Goal: Task Accomplishment & Management: Use online tool/utility

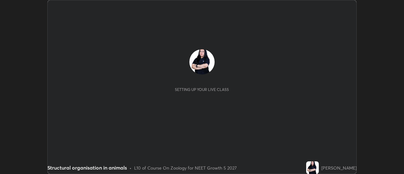
scroll to position [174, 403]
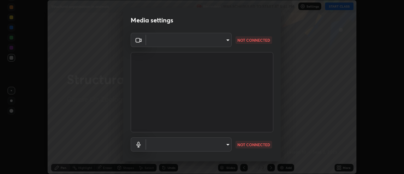
type input "c0318c2169e97be91d29acf291416a88c84fbbb6e6132cf31ff648c8cca26c2a"
type input "communications"
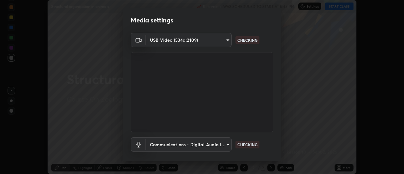
click at [228, 40] on body "Erase all Structural organisation in animals Recording WAS SCHEDULED TO START A…" at bounding box center [202, 87] width 404 height 174
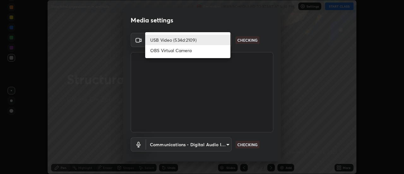
click at [207, 53] on li "OBS Virtual Camera" at bounding box center [187, 50] width 85 height 10
type input "515fa8dc750868be0a3e45a8a70092ebbb24a489711ff7313880db239e39e5e3"
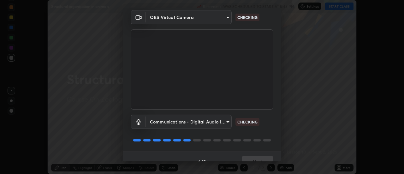
scroll to position [33, 0]
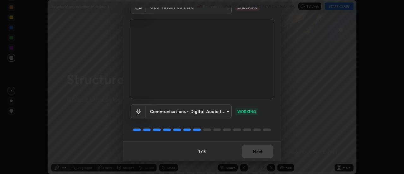
click at [263, 152] on div "1 / 5 Next" at bounding box center [202, 151] width 158 height 20
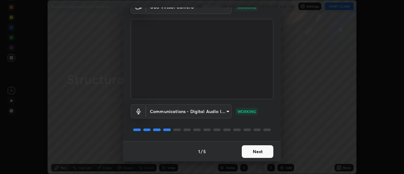
click at [263, 150] on button "Next" at bounding box center [258, 151] width 32 height 13
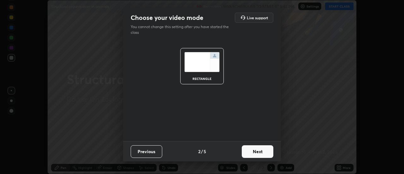
click at [253, 152] on button "Next" at bounding box center [258, 151] width 32 height 13
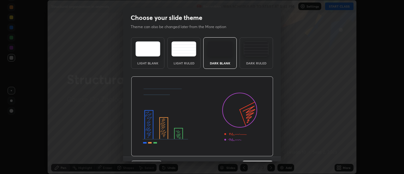
scroll to position [15, 0]
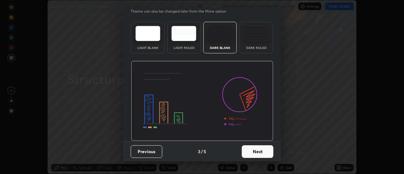
click at [256, 153] on button "Next" at bounding box center [258, 151] width 32 height 13
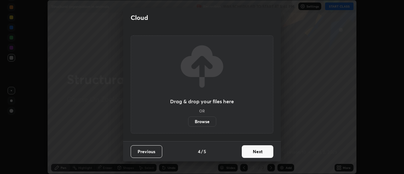
scroll to position [0, 0]
click at [259, 151] on button "Next" at bounding box center [258, 151] width 32 height 13
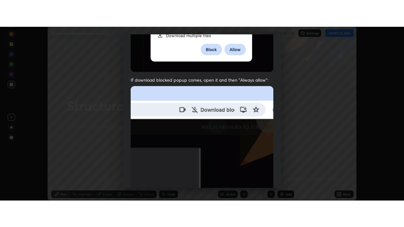
scroll to position [162, 0]
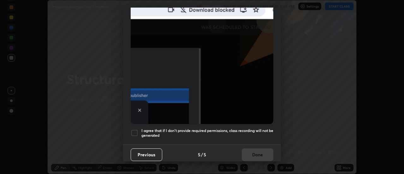
click at [134, 129] on div at bounding box center [135, 133] width 8 height 8
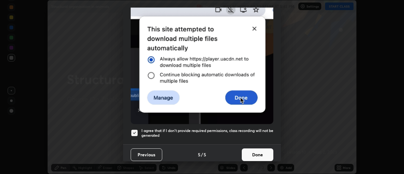
click at [256, 149] on button "Done" at bounding box center [258, 154] width 32 height 13
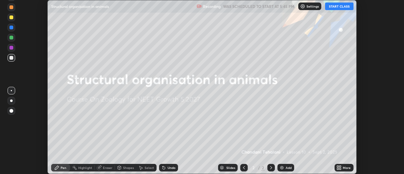
click at [346, 7] on button "START CLASS" at bounding box center [339, 7] width 28 height 8
click at [342, 168] on div "More" at bounding box center [343, 168] width 19 height 8
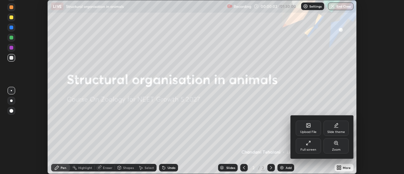
click at [335, 129] on div "Slide theme" at bounding box center [335, 127] width 25 height 15
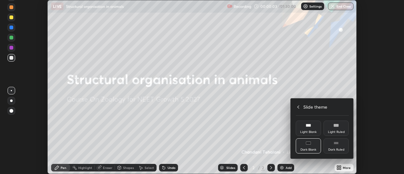
click at [339, 147] on div "Dark Ruled" at bounding box center [335, 145] width 25 height 15
click at [297, 105] on icon at bounding box center [297, 106] width 5 height 5
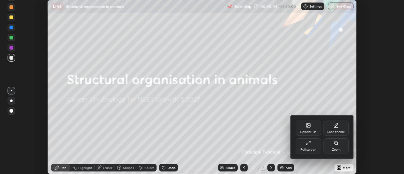
click at [310, 146] on div "Full screen" at bounding box center [307, 145] width 25 height 15
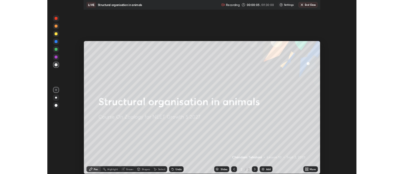
scroll to position [227, 404]
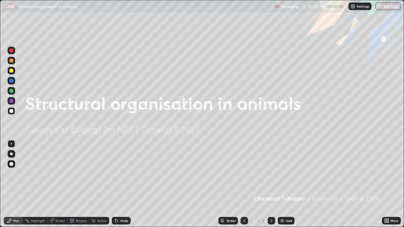
click at [282, 173] on img at bounding box center [281, 220] width 5 height 5
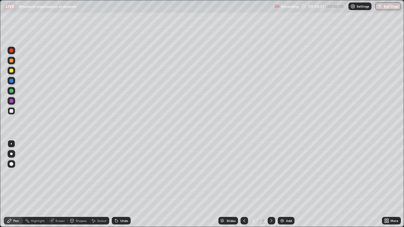
click at [12, 113] on div at bounding box center [11, 111] width 4 height 4
click at [115, 173] on icon at bounding box center [115, 219] width 1 height 1
click at [11, 112] on div at bounding box center [11, 111] width 4 height 4
click at [124, 173] on div "Undo" at bounding box center [121, 221] width 19 height 8
click at [12, 73] on div at bounding box center [12, 71] width 8 height 8
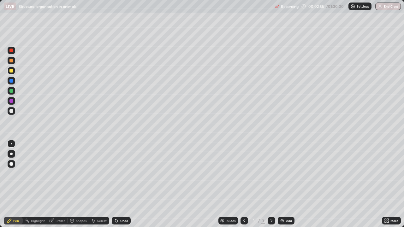
click at [11, 60] on div at bounding box center [11, 61] width 4 height 4
click at [12, 70] on div at bounding box center [11, 71] width 4 height 4
click at [11, 90] on div at bounding box center [11, 91] width 4 height 4
click at [120, 173] on div "Undo" at bounding box center [124, 220] width 8 height 3
click at [10, 60] on div at bounding box center [11, 61] width 4 height 4
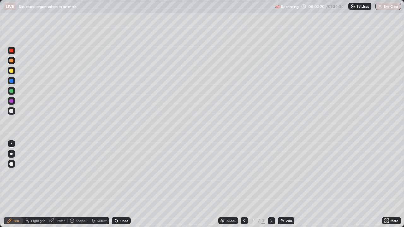
click at [12, 71] on div at bounding box center [11, 71] width 4 height 4
click at [12, 93] on div at bounding box center [12, 91] width 8 height 8
click at [11, 101] on div at bounding box center [11, 101] width 4 height 4
click at [10, 50] on div at bounding box center [11, 51] width 4 height 4
click at [11, 111] on div at bounding box center [11, 111] width 4 height 4
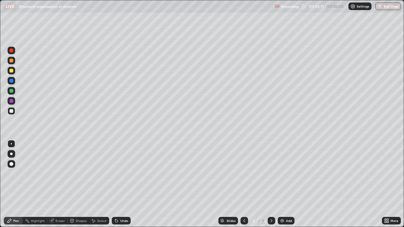
click at [11, 111] on div at bounding box center [11, 111] width 4 height 4
click at [10, 113] on div at bounding box center [11, 111] width 4 height 4
click at [10, 109] on div at bounding box center [12, 111] width 8 height 8
click at [10, 61] on div at bounding box center [11, 61] width 4 height 4
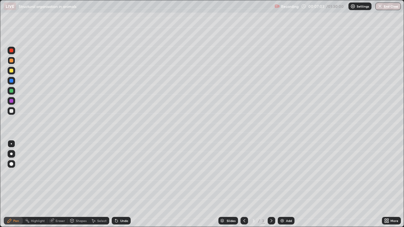
click at [8, 111] on div at bounding box center [12, 111] width 8 height 8
click at [10, 73] on div at bounding box center [12, 71] width 8 height 8
click at [12, 112] on div at bounding box center [11, 111] width 4 height 4
click at [125, 173] on div "Undo" at bounding box center [124, 220] width 8 height 3
click at [279, 173] on img at bounding box center [281, 220] width 5 height 5
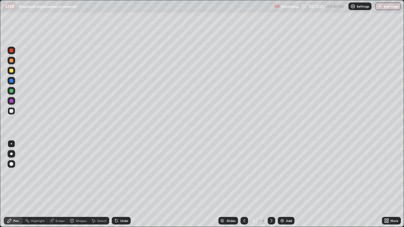
click at [12, 70] on div at bounding box center [11, 71] width 4 height 4
click at [12, 111] on div at bounding box center [11, 111] width 4 height 4
click at [12, 60] on div at bounding box center [11, 61] width 4 height 4
click at [12, 72] on div at bounding box center [11, 71] width 4 height 4
click at [11, 111] on div at bounding box center [11, 111] width 4 height 4
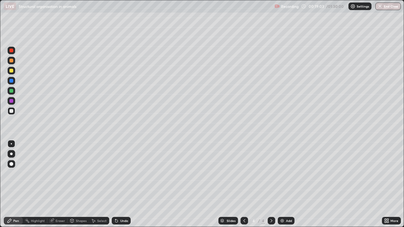
click at [126, 173] on div "Undo" at bounding box center [124, 220] width 8 height 3
click at [120, 173] on div "Undo" at bounding box center [124, 220] width 8 height 3
click at [280, 173] on img at bounding box center [281, 220] width 5 height 5
click at [242, 173] on icon at bounding box center [244, 220] width 5 height 5
click at [271, 173] on icon at bounding box center [271, 220] width 5 height 5
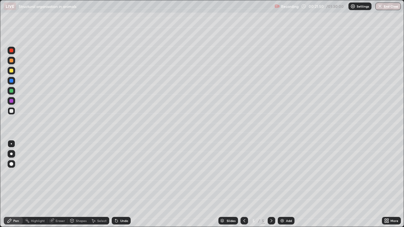
click at [11, 71] on div at bounding box center [11, 71] width 4 height 4
click at [11, 109] on div at bounding box center [11, 111] width 4 height 4
click at [125, 173] on div "Undo" at bounding box center [121, 221] width 19 height 8
click at [122, 173] on div "Undo" at bounding box center [124, 220] width 8 height 3
click at [10, 72] on div at bounding box center [11, 71] width 4 height 4
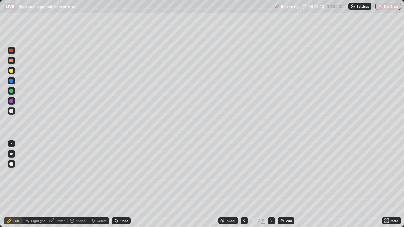
click at [12, 114] on div at bounding box center [12, 111] width 8 height 8
click at [125, 173] on div "Undo" at bounding box center [124, 220] width 8 height 3
click at [120, 173] on div "Undo" at bounding box center [124, 220] width 8 height 3
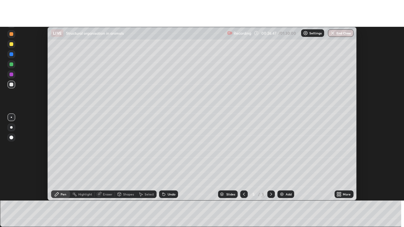
scroll to position [31355, 31125]
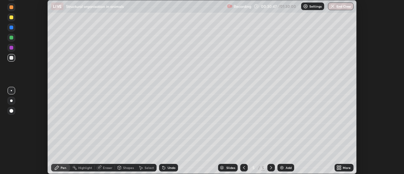
click at [340, 169] on icon at bounding box center [340, 169] width 2 height 2
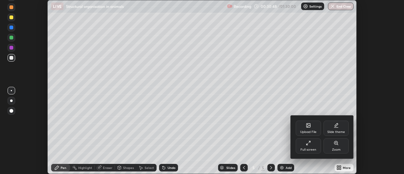
click at [313, 146] on div "Full screen" at bounding box center [307, 145] width 25 height 15
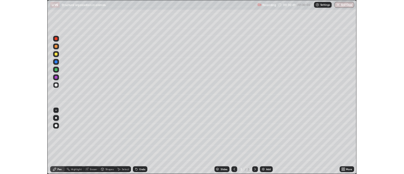
scroll to position [227, 404]
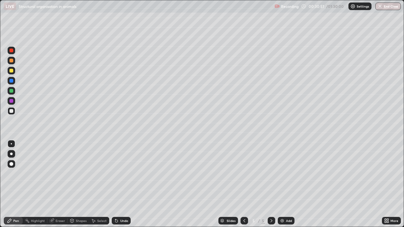
click at [283, 173] on img at bounding box center [281, 220] width 5 height 5
click at [9, 154] on div at bounding box center [12, 154] width 8 height 8
click at [124, 173] on div "Undo" at bounding box center [121, 221] width 19 height 8
click at [126, 173] on div "Undo" at bounding box center [119, 220] width 21 height 13
click at [11, 91] on div at bounding box center [11, 91] width 4 height 4
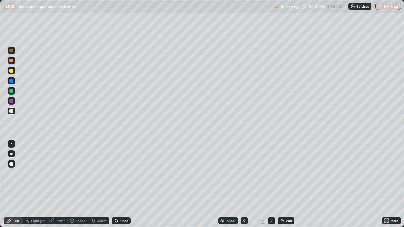
click at [9, 90] on div at bounding box center [11, 91] width 4 height 4
click at [124, 173] on div "Undo" at bounding box center [124, 220] width 8 height 3
click at [122, 173] on div "Undo" at bounding box center [121, 221] width 19 height 8
click at [124, 173] on div "Undo" at bounding box center [124, 220] width 8 height 3
click at [54, 173] on icon at bounding box center [51, 220] width 5 height 5
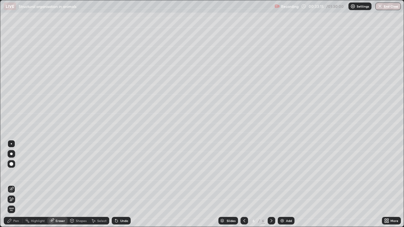
click at [23, 173] on div "Highlight" at bounding box center [35, 220] width 25 height 13
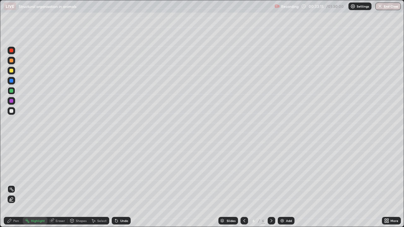
click at [21, 173] on div "Pen" at bounding box center [13, 221] width 19 height 8
click at [123, 173] on div "Undo" at bounding box center [124, 220] width 8 height 3
click at [10, 70] on div at bounding box center [11, 71] width 4 height 4
click at [11, 71] on div at bounding box center [11, 71] width 4 height 4
click at [10, 50] on div at bounding box center [11, 51] width 4 height 4
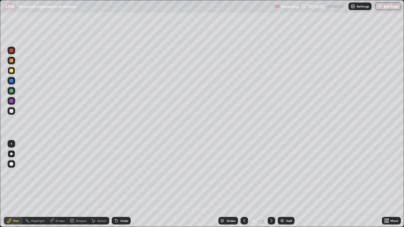
click at [10, 50] on div at bounding box center [11, 51] width 4 height 4
click at [124, 173] on div "Undo" at bounding box center [121, 221] width 19 height 8
click at [124, 173] on div "Undo" at bounding box center [124, 220] width 8 height 3
click at [125, 173] on div "Undo" at bounding box center [121, 221] width 19 height 8
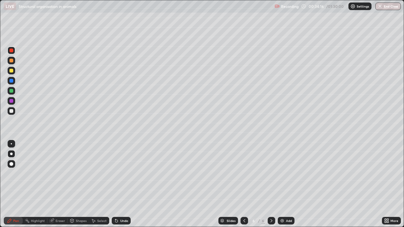
click at [125, 173] on div "Undo" at bounding box center [124, 220] width 8 height 3
click at [126, 173] on div "Undo" at bounding box center [124, 220] width 8 height 3
click at [10, 70] on div at bounding box center [11, 71] width 4 height 4
click at [12, 101] on div at bounding box center [11, 101] width 4 height 4
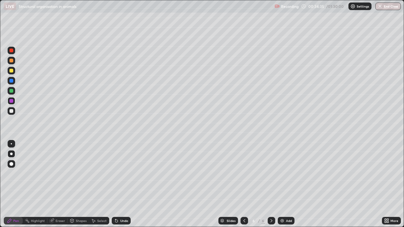
click at [123, 173] on div "Undo" at bounding box center [124, 220] width 8 height 3
click at [9, 51] on div at bounding box center [11, 51] width 4 height 4
click at [10, 50] on div at bounding box center [11, 51] width 4 height 4
click at [78, 173] on div "Shapes" at bounding box center [81, 220] width 11 height 3
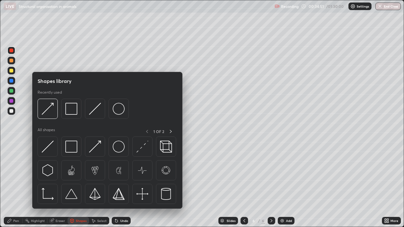
click at [54, 173] on div "Eraser" at bounding box center [57, 221] width 20 height 8
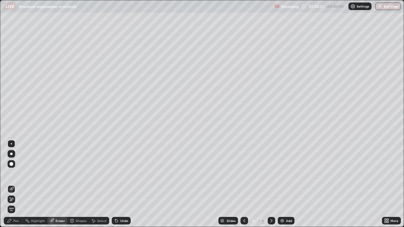
click at [57, 173] on div "Eraser" at bounding box center [59, 220] width 9 height 3
click at [58, 173] on div "Eraser" at bounding box center [57, 221] width 20 height 8
click at [21, 173] on div "Pen" at bounding box center [13, 221] width 19 height 8
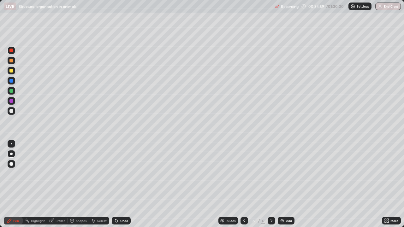
click at [11, 94] on div at bounding box center [12, 91] width 8 height 8
click at [11, 73] on div at bounding box center [12, 71] width 8 height 8
click at [14, 49] on div at bounding box center [12, 51] width 8 height 8
click at [118, 173] on icon at bounding box center [116, 220] width 5 height 5
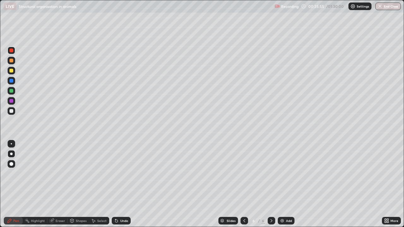
click at [118, 173] on div "Undo" at bounding box center [121, 221] width 19 height 8
click at [118, 173] on icon at bounding box center [116, 220] width 5 height 5
click at [15, 112] on div at bounding box center [11, 111] width 10 height 10
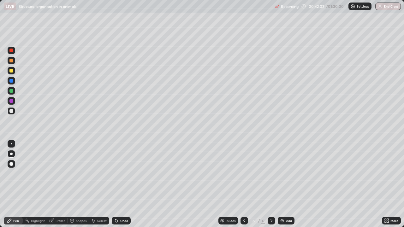
click at [117, 173] on icon at bounding box center [116, 220] width 5 height 5
click at [119, 173] on div "Undo" at bounding box center [121, 221] width 19 height 8
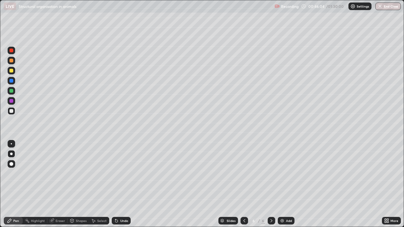
click at [119, 173] on div "Undo" at bounding box center [121, 221] width 19 height 8
click at [125, 173] on div "Undo" at bounding box center [124, 220] width 8 height 3
click at [127, 173] on div "Undo" at bounding box center [121, 221] width 19 height 8
click at [282, 173] on img at bounding box center [281, 220] width 5 height 5
click at [12, 113] on div at bounding box center [12, 111] width 8 height 8
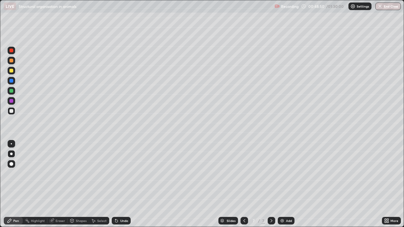
click at [12, 70] on div at bounding box center [11, 71] width 4 height 4
click at [8, 112] on div at bounding box center [12, 111] width 8 height 8
click at [123, 173] on div "Undo" at bounding box center [121, 221] width 19 height 8
click at [124, 173] on div "Undo" at bounding box center [121, 221] width 19 height 8
click at [125, 173] on div "Undo" at bounding box center [124, 220] width 8 height 3
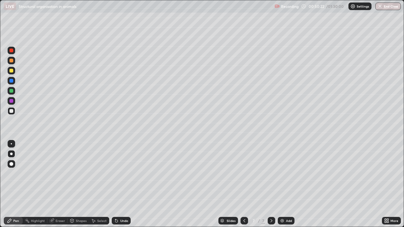
click at [11, 69] on div at bounding box center [11, 71] width 4 height 4
click at [11, 110] on div at bounding box center [11, 111] width 4 height 4
click at [12, 71] on div at bounding box center [11, 71] width 4 height 4
click at [125, 173] on div "Undo" at bounding box center [124, 220] width 8 height 3
click at [11, 109] on div at bounding box center [11, 111] width 4 height 4
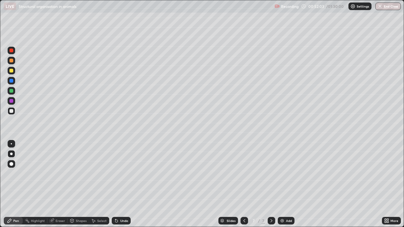
click at [122, 173] on div "Undo" at bounding box center [124, 220] width 8 height 3
click at [282, 173] on img at bounding box center [281, 220] width 5 height 5
click at [10, 71] on div at bounding box center [11, 71] width 4 height 4
click at [11, 110] on div at bounding box center [11, 111] width 4 height 4
click at [122, 173] on div "Undo" at bounding box center [124, 220] width 8 height 3
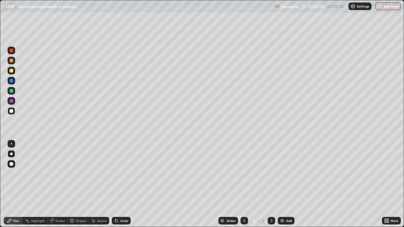
click at [117, 173] on icon at bounding box center [116, 220] width 5 height 5
click at [11, 71] on div at bounding box center [11, 71] width 4 height 4
click at [12, 70] on div at bounding box center [11, 71] width 4 height 4
click at [122, 173] on div "Undo" at bounding box center [121, 221] width 19 height 8
click at [122, 173] on div "Undo" at bounding box center [124, 220] width 8 height 3
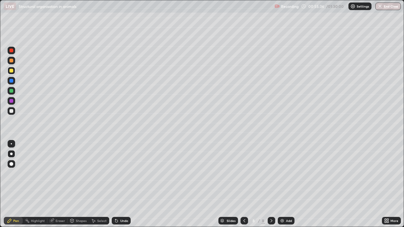
click at [11, 114] on div at bounding box center [12, 111] width 8 height 8
click at [12, 72] on div at bounding box center [11, 71] width 4 height 4
click at [8, 109] on div at bounding box center [12, 111] width 8 height 8
click at [9, 111] on div at bounding box center [12, 111] width 8 height 8
click at [11, 69] on div at bounding box center [11, 71] width 4 height 4
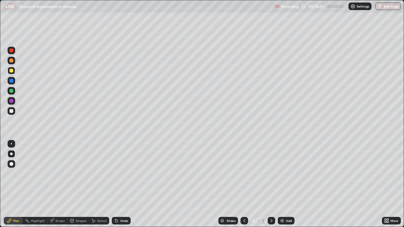
click at [13, 90] on div at bounding box center [11, 91] width 4 height 4
click at [11, 112] on div at bounding box center [11, 111] width 4 height 4
click at [8, 112] on div at bounding box center [12, 111] width 8 height 8
click at [11, 72] on div at bounding box center [11, 71] width 4 height 4
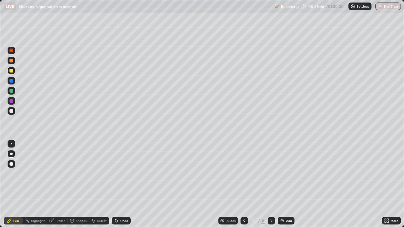
click at [10, 71] on div at bounding box center [11, 71] width 4 height 4
click at [10, 113] on div at bounding box center [12, 111] width 8 height 8
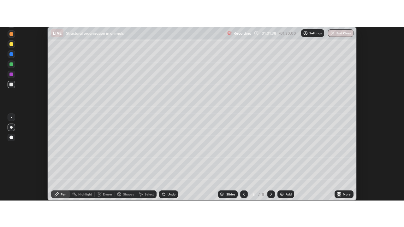
scroll to position [31355, 31125]
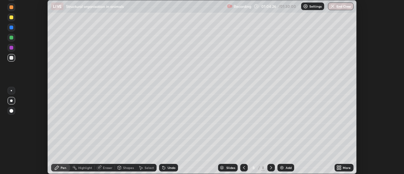
click at [344, 167] on div "More" at bounding box center [346, 167] width 8 height 3
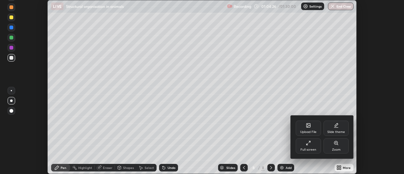
click at [315, 142] on div "Full screen" at bounding box center [307, 145] width 25 height 15
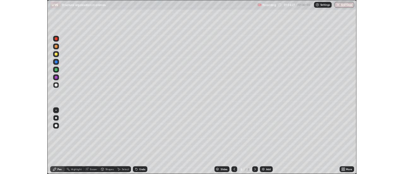
scroll to position [227, 404]
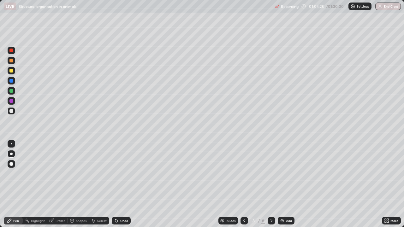
click at [357, 173] on div "Slides 8 / 8 Add" at bounding box center [256, 220] width 251 height 13
click at [286, 173] on div "Add" at bounding box center [285, 221] width 17 height 8
click at [11, 110] on div at bounding box center [11, 111] width 4 height 4
click at [11, 69] on div at bounding box center [11, 71] width 4 height 4
click at [124, 173] on div "Undo" at bounding box center [124, 220] width 8 height 3
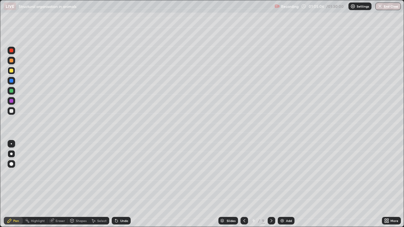
click at [122, 173] on div "Undo" at bounding box center [124, 220] width 8 height 3
click at [11, 71] on div at bounding box center [11, 71] width 4 height 4
click at [9, 112] on div at bounding box center [11, 111] width 4 height 4
click at [11, 111] on div at bounding box center [11, 111] width 4 height 4
click at [11, 71] on div at bounding box center [11, 71] width 4 height 4
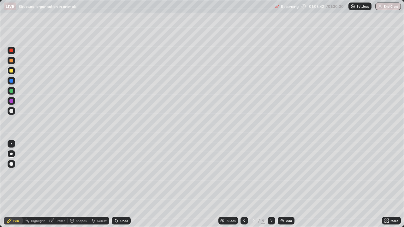
click at [10, 90] on div at bounding box center [11, 91] width 4 height 4
click at [121, 173] on div "Undo" at bounding box center [124, 220] width 8 height 3
click at [10, 50] on div at bounding box center [11, 51] width 4 height 4
click at [11, 111] on div at bounding box center [11, 111] width 4 height 4
click at [10, 52] on div at bounding box center [11, 51] width 4 height 4
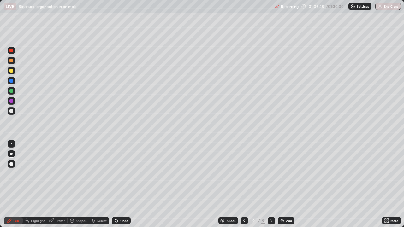
click at [10, 61] on div at bounding box center [11, 61] width 4 height 4
click at [117, 173] on icon at bounding box center [116, 220] width 5 height 5
click at [119, 173] on div "Undo" at bounding box center [121, 221] width 19 height 8
click at [11, 111] on div at bounding box center [11, 111] width 4 height 4
click at [12, 51] on div at bounding box center [11, 51] width 4 height 4
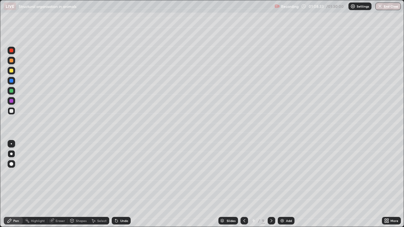
click at [11, 52] on div at bounding box center [11, 51] width 4 height 4
click at [13, 52] on div at bounding box center [11, 51] width 4 height 4
click at [11, 53] on div at bounding box center [12, 51] width 8 height 8
click at [14, 111] on div at bounding box center [12, 111] width 8 height 8
click at [14, 112] on div at bounding box center [12, 111] width 8 height 8
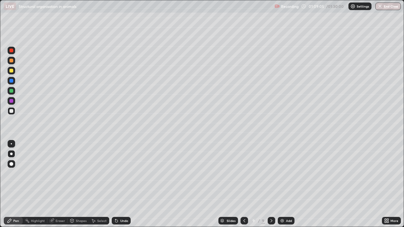
click at [120, 173] on div "Undo" at bounding box center [124, 220] width 8 height 3
click at [13, 73] on div at bounding box center [12, 71] width 8 height 8
click at [281, 173] on img at bounding box center [281, 220] width 5 height 5
click at [8, 72] on div at bounding box center [12, 71] width 8 height 8
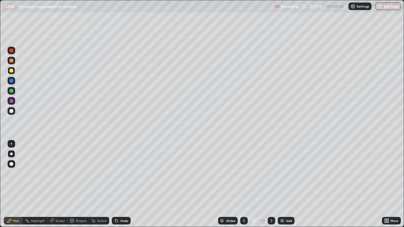
click at [9, 111] on div at bounding box center [12, 111] width 8 height 8
click at [10, 72] on div at bounding box center [11, 71] width 4 height 4
click at [12, 52] on div at bounding box center [11, 51] width 4 height 4
click at [10, 51] on div at bounding box center [11, 51] width 4 height 4
click at [12, 112] on div at bounding box center [11, 111] width 4 height 4
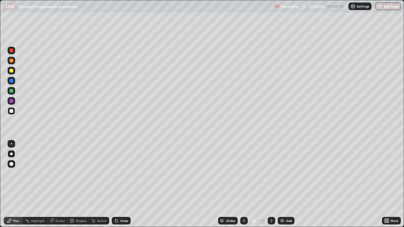
click at [122, 173] on div "Undo" at bounding box center [124, 220] width 8 height 3
click at [282, 173] on img at bounding box center [281, 220] width 5 height 5
click at [12, 51] on div at bounding box center [11, 51] width 4 height 4
click at [10, 69] on div at bounding box center [11, 71] width 4 height 4
click at [9, 110] on div at bounding box center [11, 111] width 4 height 4
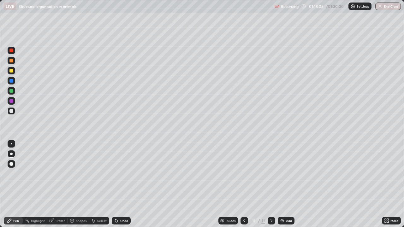
click at [12, 72] on div at bounding box center [11, 71] width 4 height 4
click at [10, 110] on div at bounding box center [11, 111] width 4 height 4
click at [11, 108] on div at bounding box center [12, 111] width 8 height 8
click at [10, 91] on div at bounding box center [11, 91] width 4 height 4
click at [11, 91] on div at bounding box center [11, 91] width 4 height 4
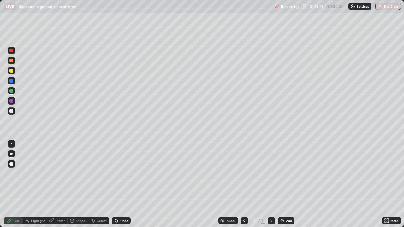
click at [8, 112] on div at bounding box center [12, 111] width 8 height 8
click at [9, 91] on div at bounding box center [12, 91] width 8 height 8
click at [120, 173] on div "Undo" at bounding box center [121, 221] width 19 height 8
click at [119, 173] on div "Undo" at bounding box center [121, 221] width 19 height 8
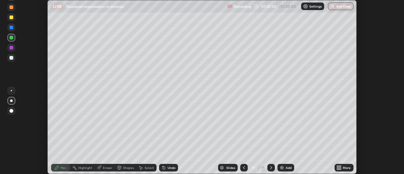
scroll to position [31355, 31125]
click at [342, 8] on button "End Class" at bounding box center [341, 7] width 26 height 8
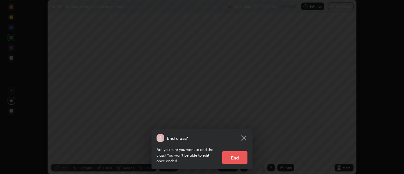
click at [236, 155] on button "End" at bounding box center [234, 157] width 25 height 13
